Goal: Task Accomplishment & Management: Manage account settings

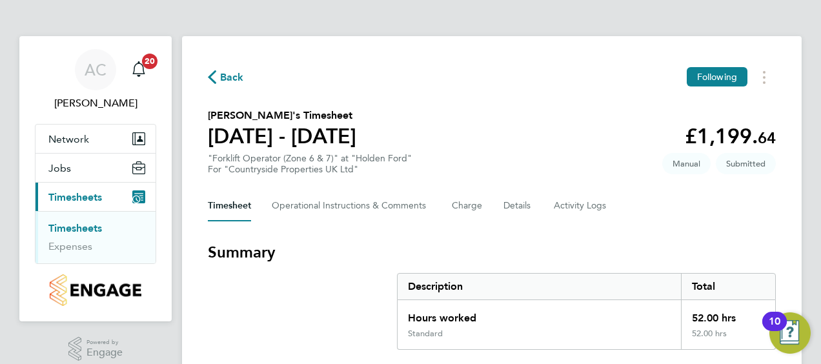
click at [570, 123] on section "Andrew Doveston's Timesheet 18 - 24 Aug 2025 £1,199. 64 "Forklift Operator (Zon…" at bounding box center [492, 141] width 568 height 67
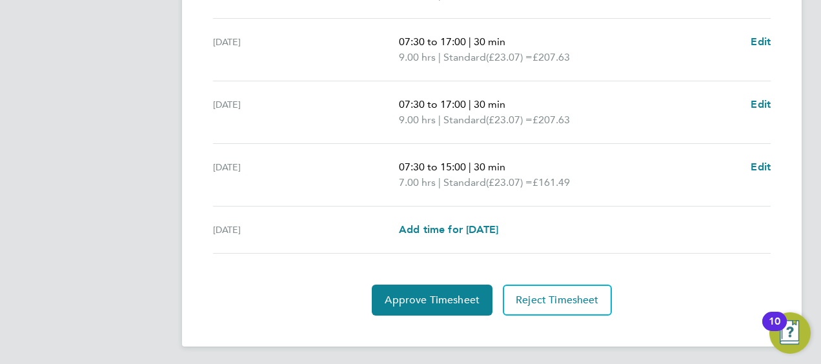
scroll to position [581, 0]
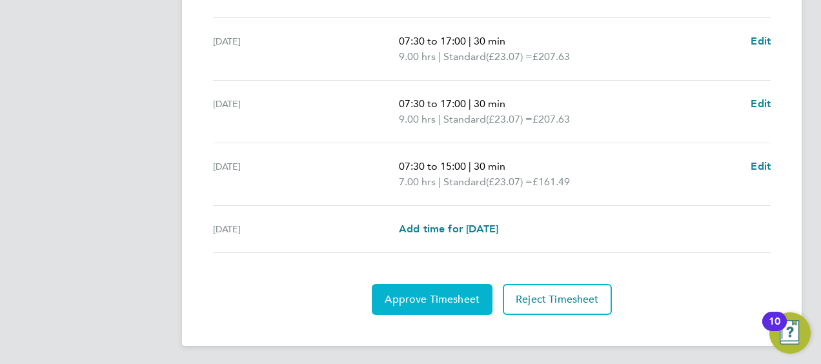
click at [412, 294] on span "Approve Timesheet" at bounding box center [432, 299] width 95 height 13
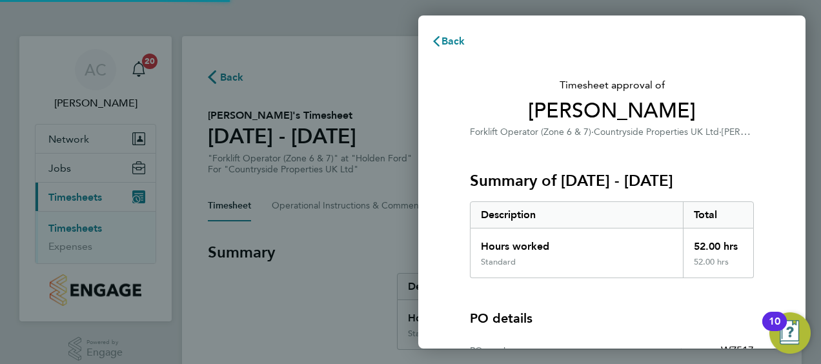
click at [221, 278] on div "Back Timesheet approval of Andrew Doveston Forklift Operator (Zone 6 & 7) · Cou…" at bounding box center [410, 182] width 821 height 364
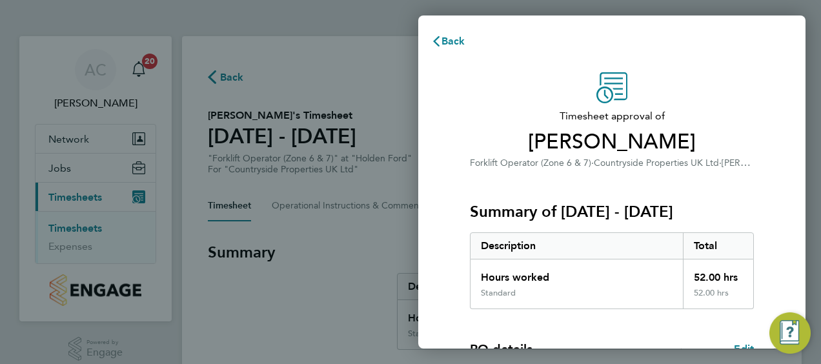
click at [754, 102] on div "Timesheet approval of Andrew Doveston Forklift Operator (Zone 6 & 7) · Countrys…" at bounding box center [611, 311] width 315 height 478
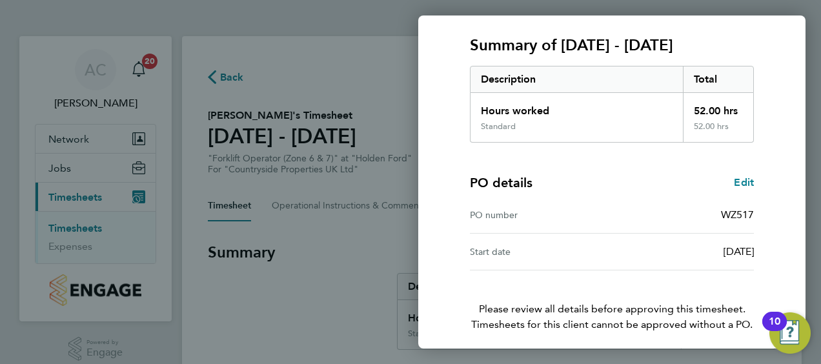
scroll to position [216, 0]
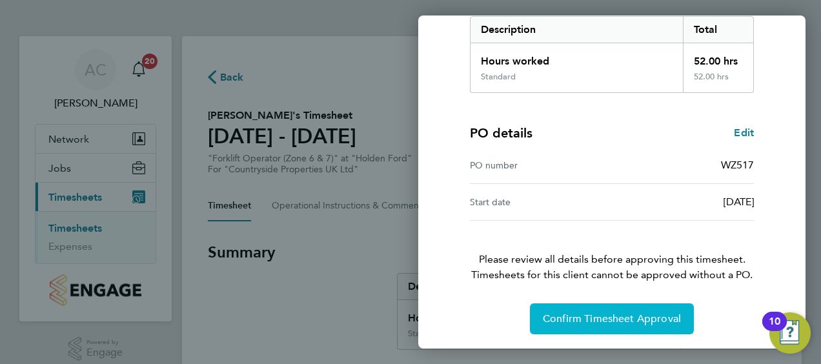
click at [597, 303] on button "Confirm Timesheet Approval" at bounding box center [612, 318] width 164 height 31
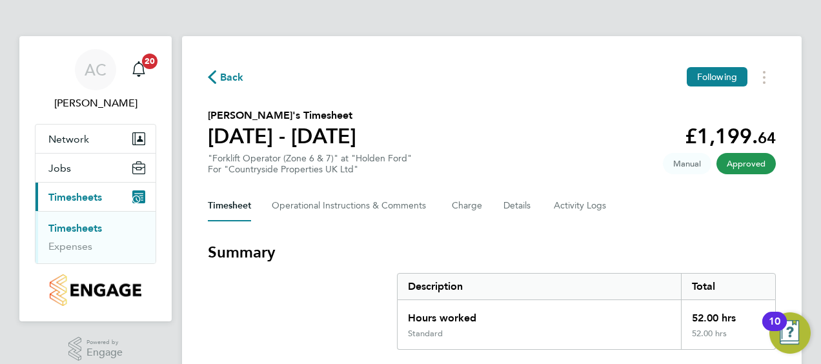
click at [61, 227] on link "Timesheets" at bounding box center [75, 228] width 54 height 12
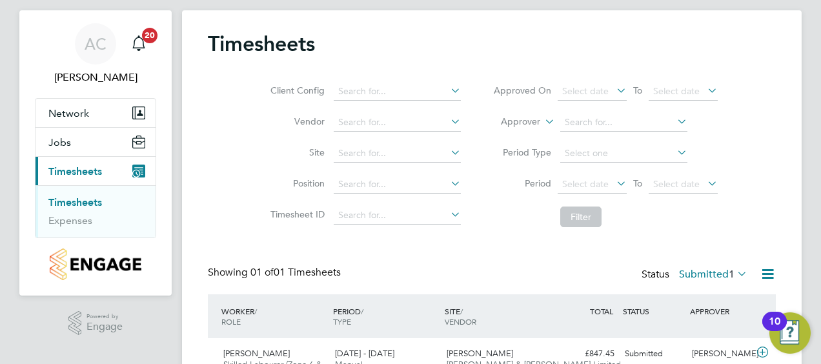
scroll to position [99, 0]
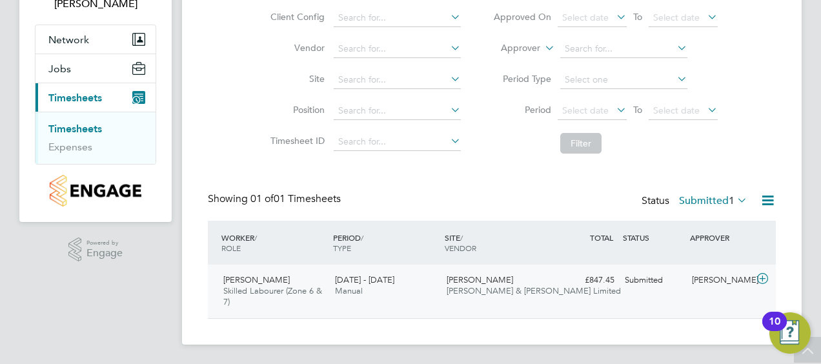
click at [239, 293] on span "Skilled Labourer (Zone 6 & 7)" at bounding box center [272, 296] width 99 height 22
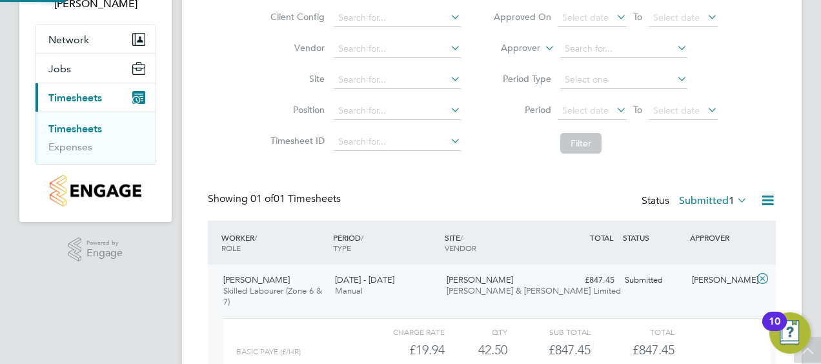
scroll to position [22, 126]
click at [760, 135] on div "Client Config Vendor Site Position Timesheet ID Approved On Select date To Sele…" at bounding box center [492, 78] width 568 height 164
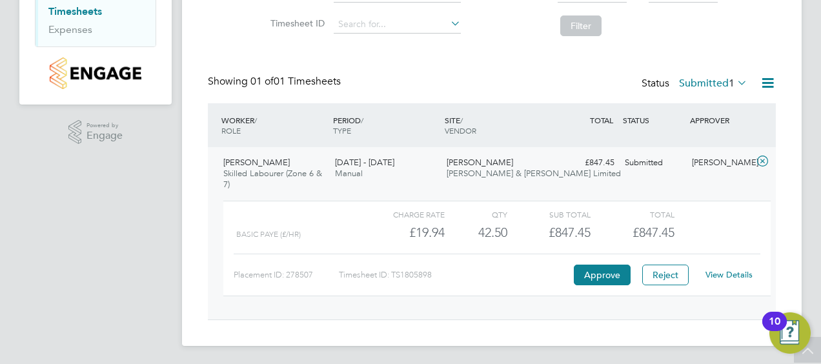
scroll to position [218, 0]
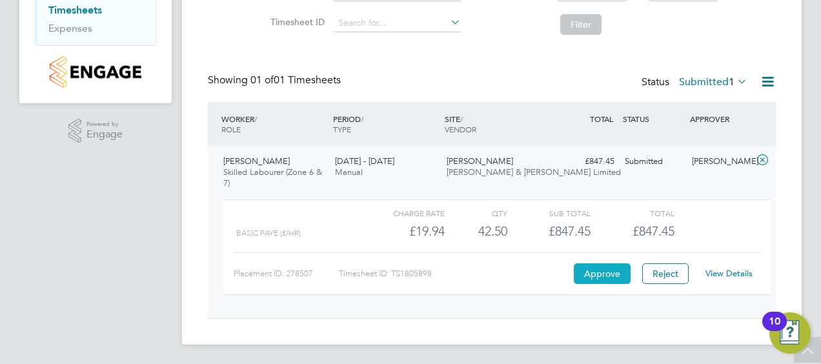
click at [600, 274] on button "Approve" at bounding box center [602, 273] width 57 height 21
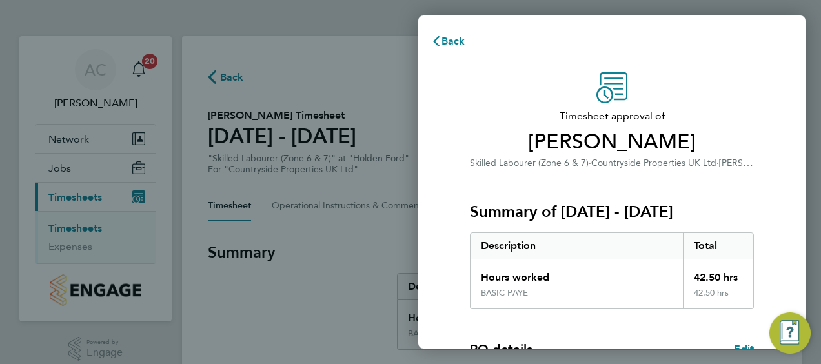
click at [699, 87] on div "Timesheet approval of [PERSON_NAME] Skilled Labourer (Zone 6 & 7) · Countryside…" at bounding box center [612, 121] width 284 height 98
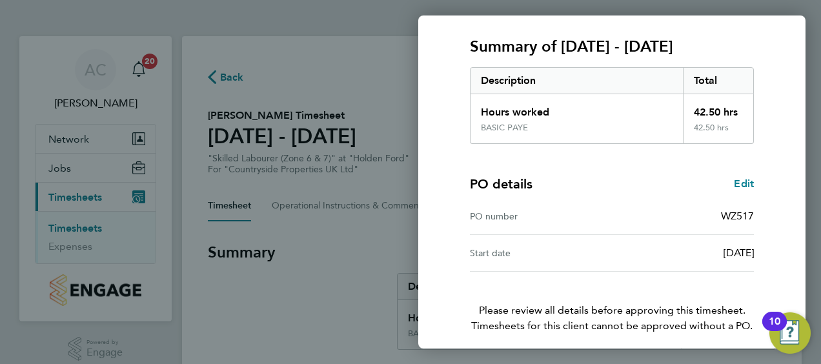
scroll to position [216, 0]
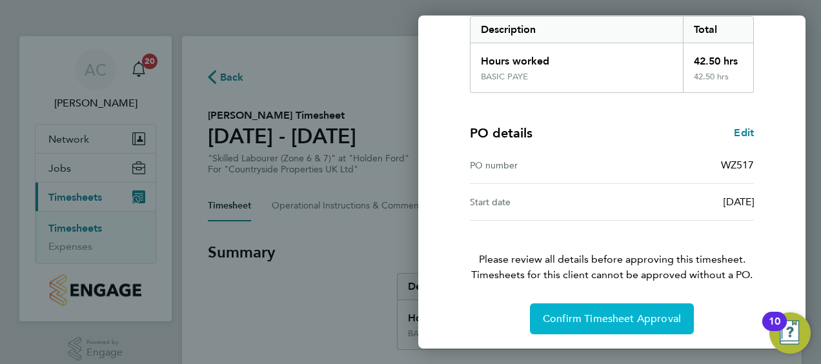
click at [578, 325] on button "Confirm Timesheet Approval" at bounding box center [612, 318] width 164 height 31
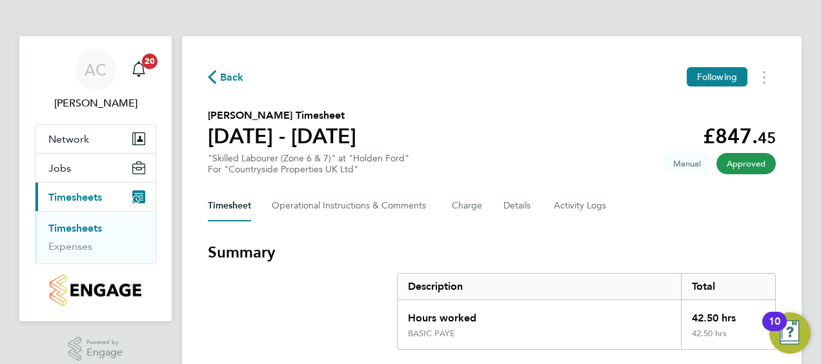
click at [70, 226] on link "Timesheets" at bounding box center [75, 228] width 54 height 12
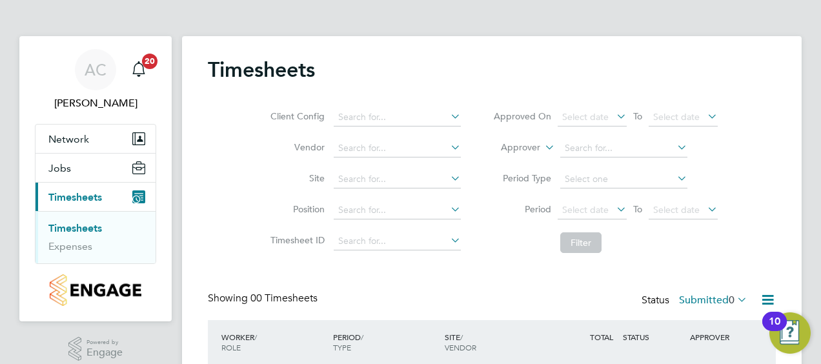
click at [754, 67] on div "Timesheets" at bounding box center [492, 76] width 568 height 39
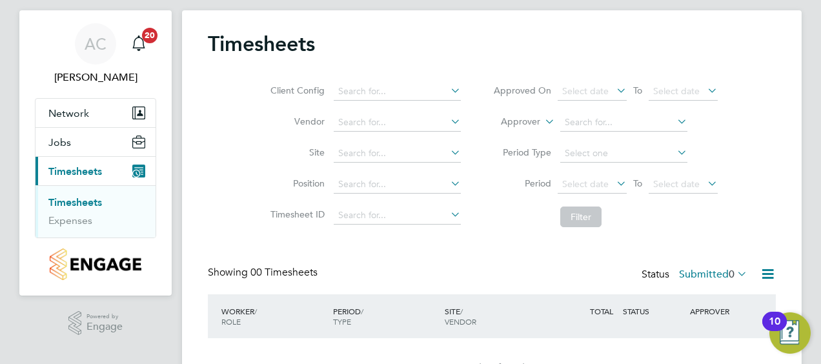
scroll to position [106, 0]
